Goal: Task Accomplishment & Management: Manage account settings

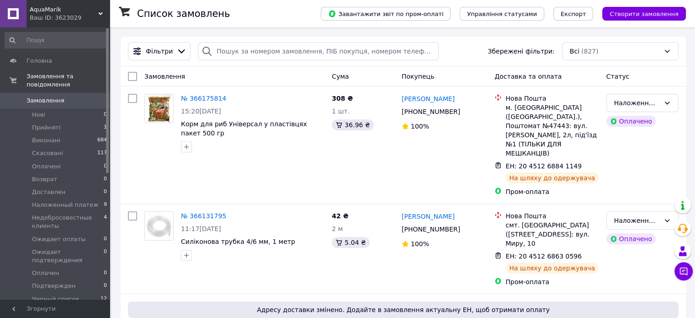
click at [36, 96] on span "Замовлення" at bounding box center [45, 100] width 38 height 8
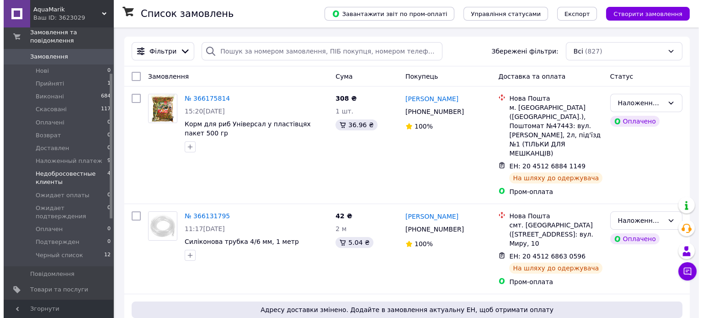
scroll to position [183, 0]
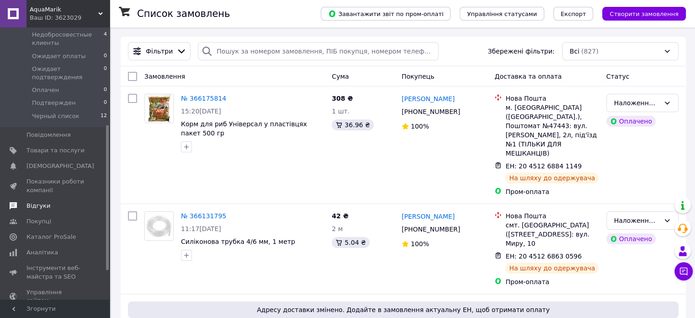
click at [35, 201] on span "Відгуки" at bounding box center [38, 205] width 24 height 8
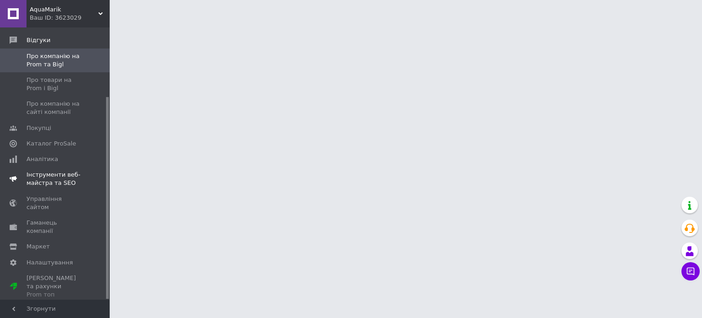
scroll to position [93, 0]
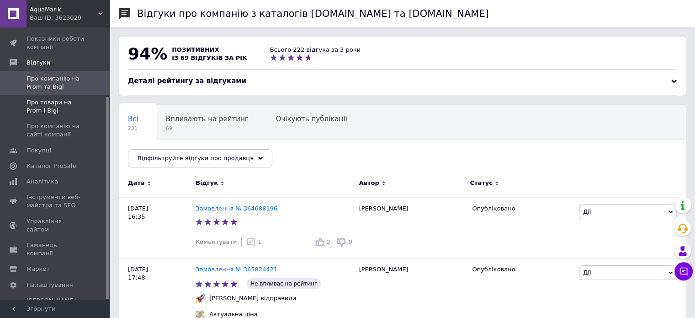
click at [45, 104] on span "Про товари на Prom і Bigl" at bounding box center [55, 106] width 58 height 16
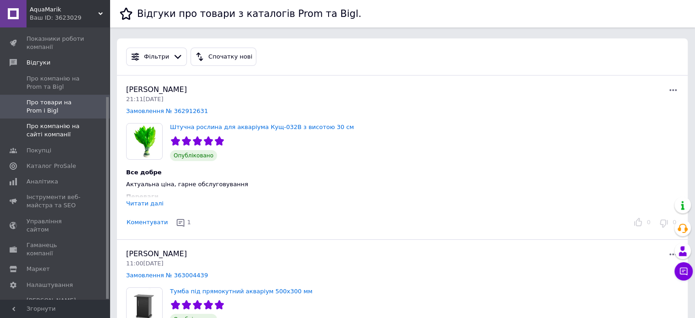
click at [42, 126] on span "Про компанію на сайті компанії" at bounding box center [55, 130] width 58 height 16
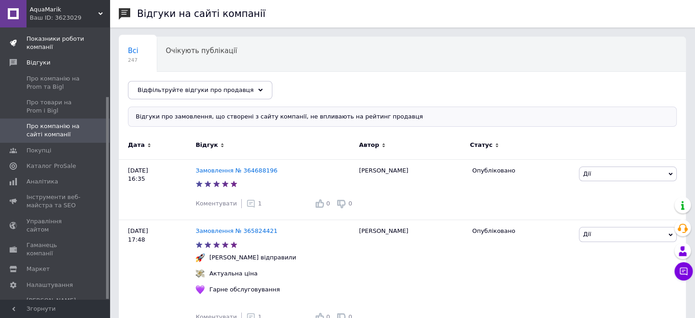
click at [42, 36] on span "Показники роботи компанії" at bounding box center [55, 43] width 58 height 16
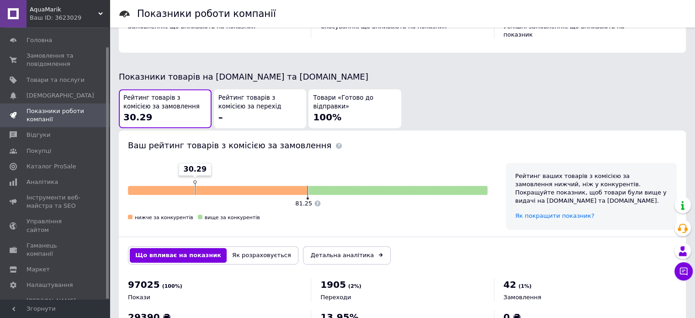
scroll to position [490, 0]
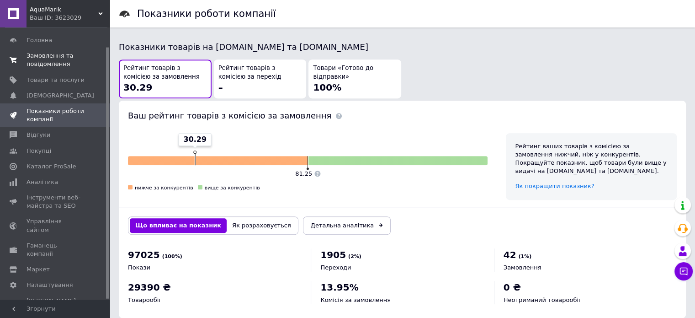
click at [46, 55] on span "Замовлення та повідомлення" at bounding box center [55, 60] width 58 height 16
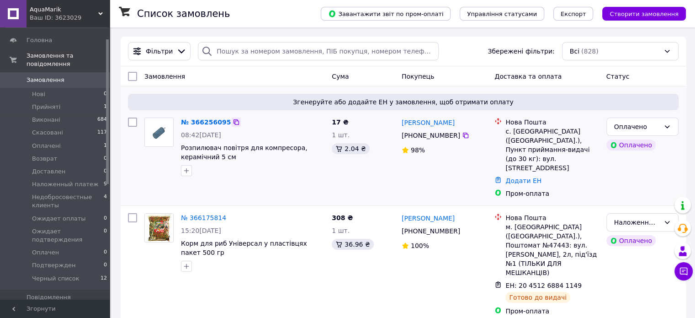
click at [233, 124] on icon at bounding box center [236, 121] width 7 height 7
click at [233, 123] on icon at bounding box center [236, 121] width 7 height 7
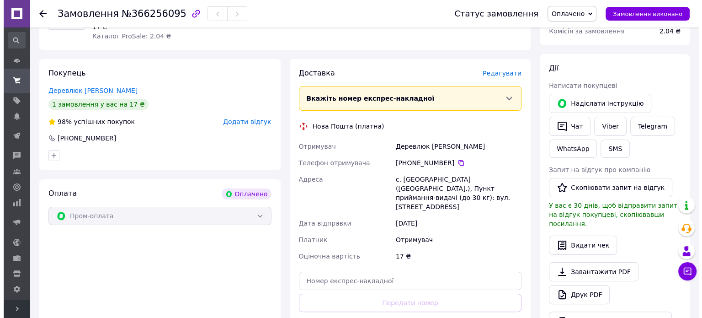
scroll to position [137, 0]
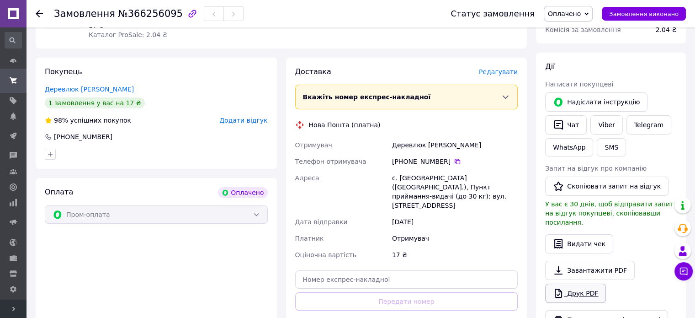
click at [579, 283] on link "Друк PDF" at bounding box center [575, 292] width 61 height 19
click at [510, 69] on span "Редагувати" at bounding box center [498, 71] width 39 height 7
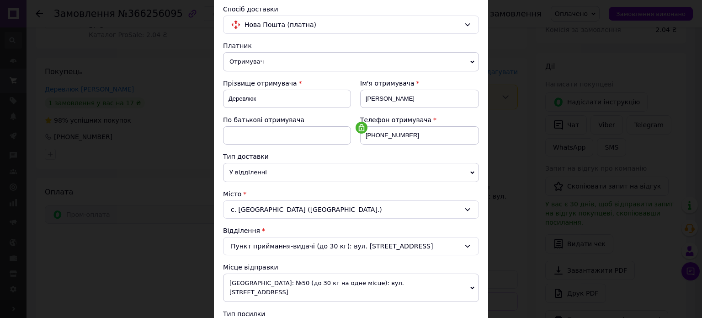
scroll to position [58, 0]
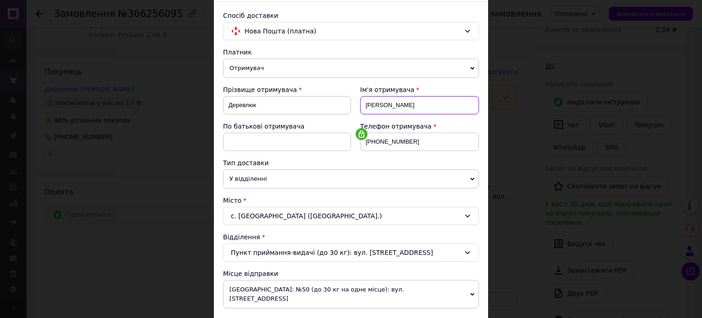
drag, startPoint x: 371, startPoint y: 106, endPoint x: 388, endPoint y: 109, distance: 18.2
click at [388, 109] on input "Таня" at bounding box center [419, 105] width 119 height 18
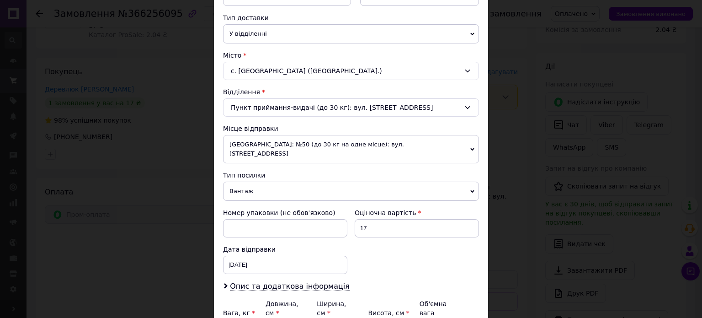
scroll to position [241, 0]
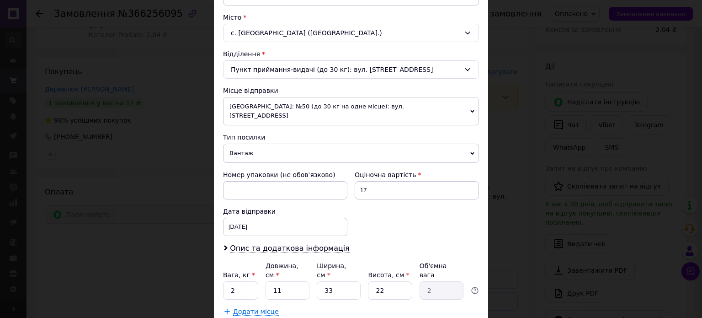
type input "Татьяна"
click at [254, 143] on span "Вантаж" at bounding box center [351, 152] width 256 height 19
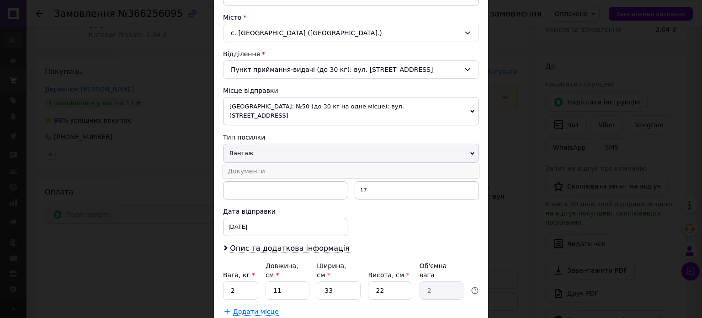
click at [248, 165] on li "Документи" at bounding box center [351, 171] width 256 height 14
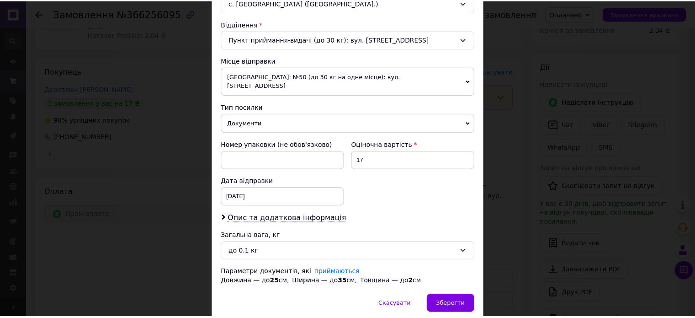
scroll to position [296, 0]
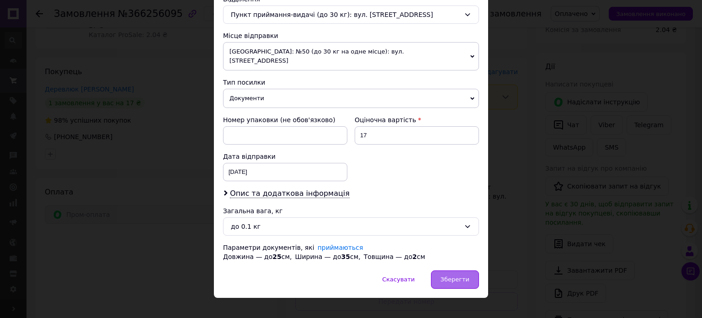
click at [455, 275] on span "Зберегти" at bounding box center [454, 278] width 29 height 7
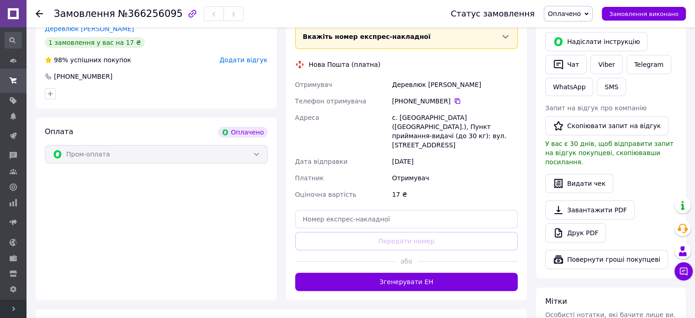
scroll to position [228, 0]
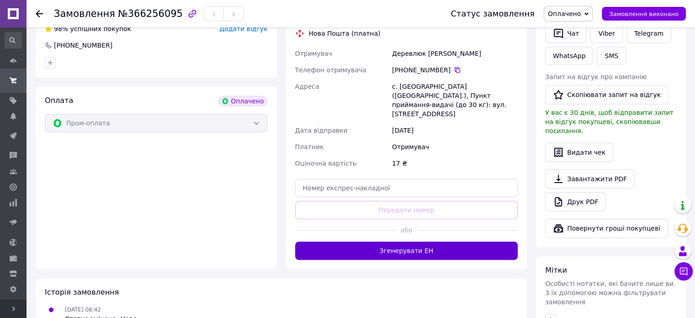
click at [444, 242] on button "Згенерувати ЕН" at bounding box center [406, 250] width 223 height 18
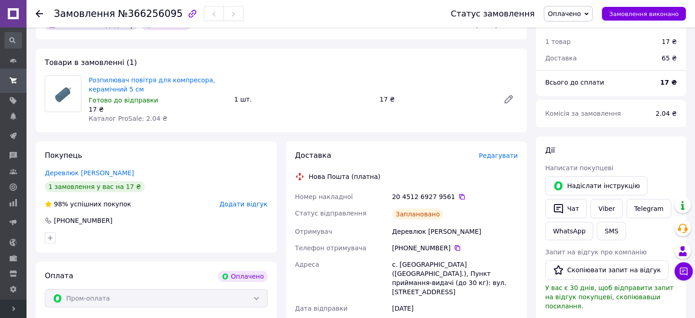
scroll to position [46, 0]
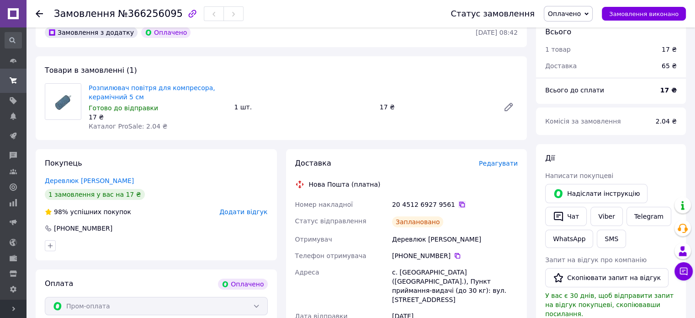
click at [459, 203] on icon at bounding box center [461, 203] width 5 height 5
click at [19, 306] on span "Розгорнути" at bounding box center [13, 308] width 26 height 18
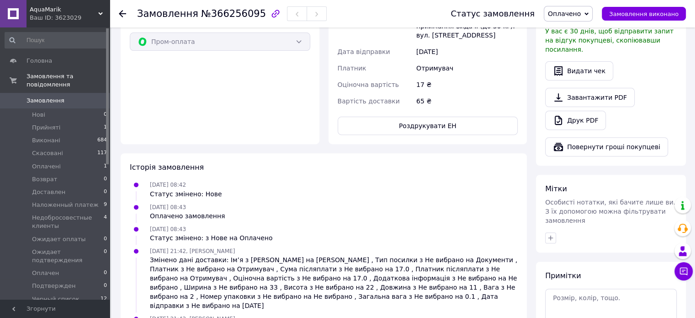
scroll to position [320, 0]
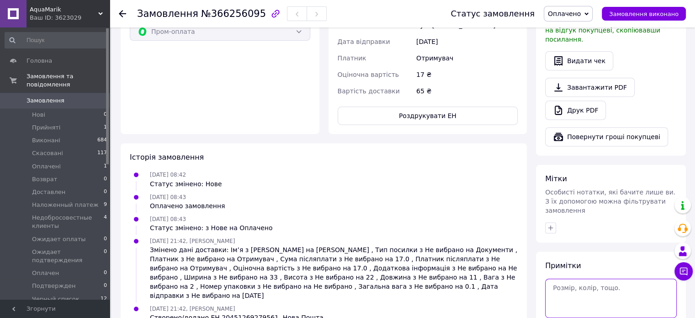
paste textarea "Ваше замовлення надіслано службою Нова Пошта. Номер ТТН – 20451269279561. Дата …"
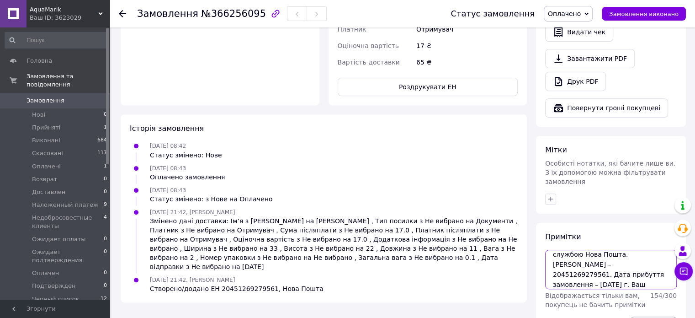
scroll to position [364, 0]
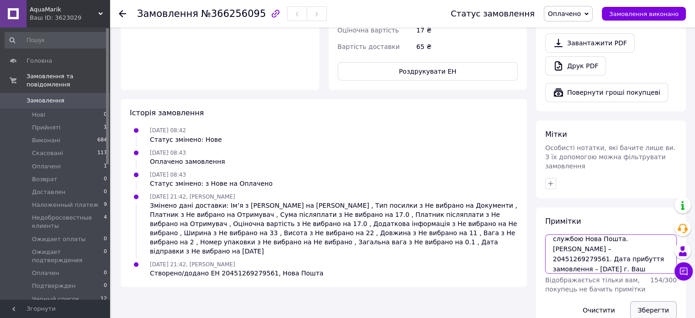
type textarea "Ваше замовлення надіслано службою Нова Пошта. Номер ТТН – 20451269279561. Дата …"
click at [653, 301] on button "Зберегти" at bounding box center [653, 310] width 47 height 18
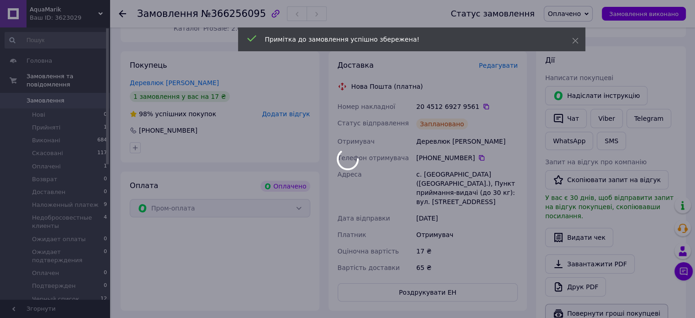
scroll to position [136, 0]
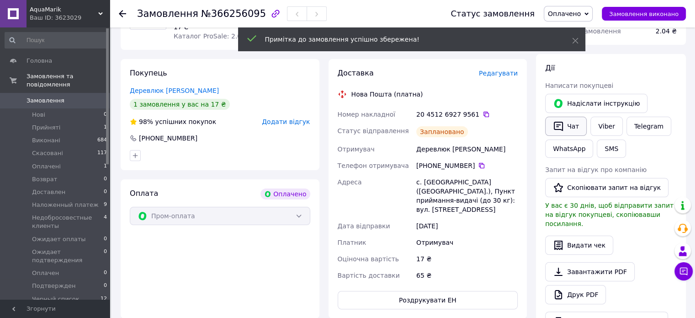
click at [581, 128] on button "Чат" at bounding box center [566, 125] width 42 height 19
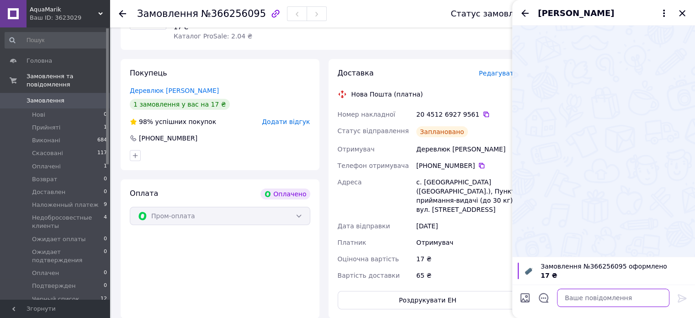
paste textarea "Ваше замовлення надіслано службою Нова Пошта. Номер ТТН – 20451269279561. Дата …"
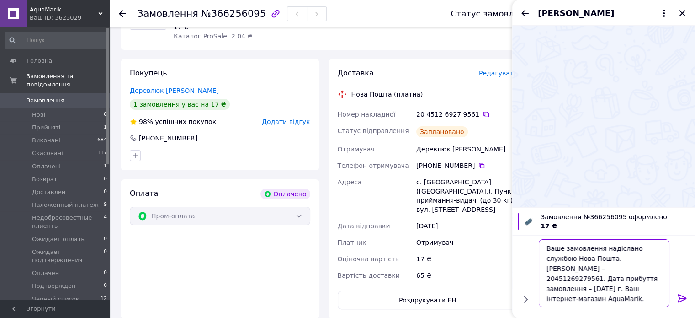
type textarea "Ваше замовлення надіслано службою Нова Пошта. Номер ТТН – 20451269279561. Дата …"
click at [679, 298] on icon at bounding box center [681, 298] width 9 height 8
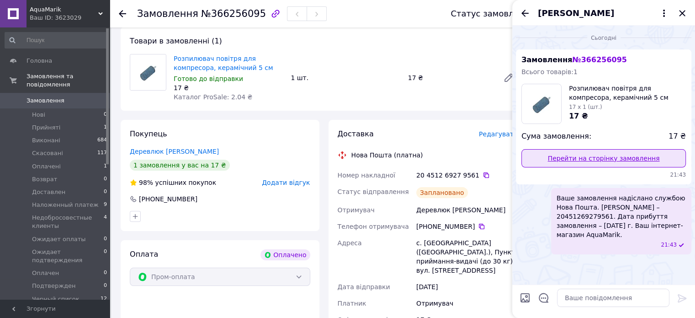
scroll to position [0, 0]
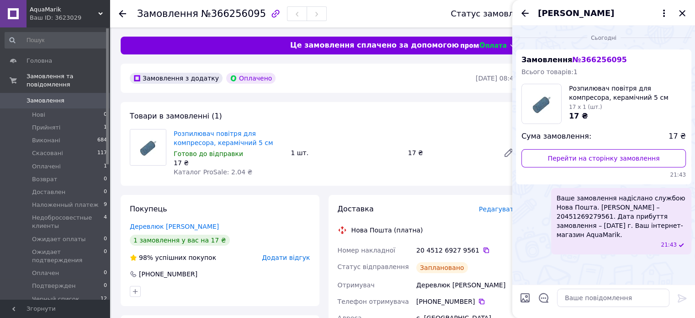
click at [682, 14] on icon "Закрити" at bounding box center [682, 13] width 11 height 11
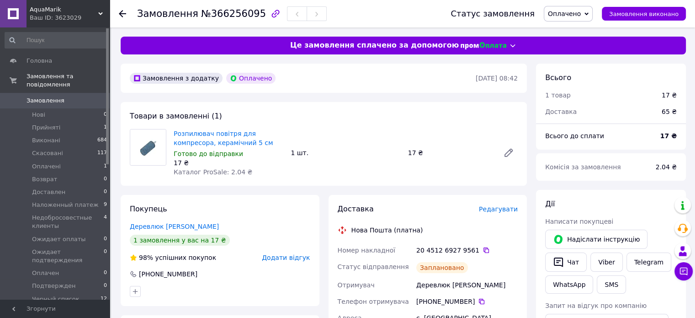
click at [566, 6] on div "Оплачено Прийнято Виконано Скасовано Возврат Доставлен Наложенный платеж Недобр…" at bounding box center [568, 14] width 49 height 16
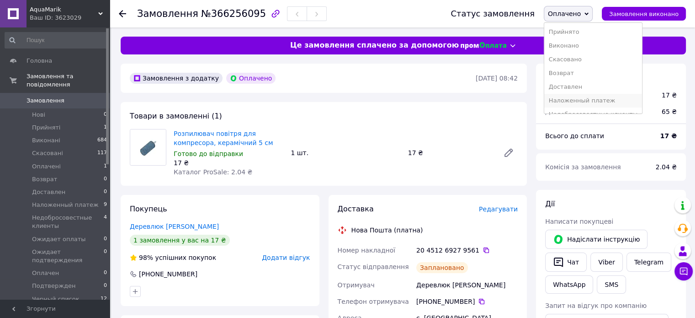
click at [603, 101] on li "Наложенный платеж" at bounding box center [593, 101] width 98 height 14
